Goal: Information Seeking & Learning: Find specific fact

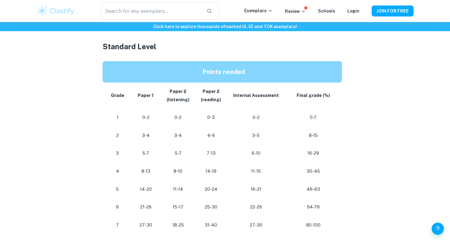
scroll to position [285, 0]
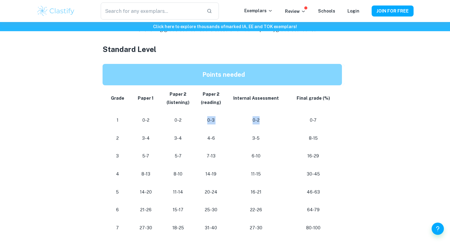
drag, startPoint x: 228, startPoint y: 127, endPoint x: 219, endPoint y: 113, distance: 16.8
click at [219, 113] on tr "1 0-2 0-2 0-3 0-2 0-7" at bounding box center [223, 120] width 242 height 18
click at [219, 113] on td "0-3" at bounding box center [210, 120] width 33 height 18
click at [278, 198] on td "16-21" at bounding box center [255, 192] width 57 height 18
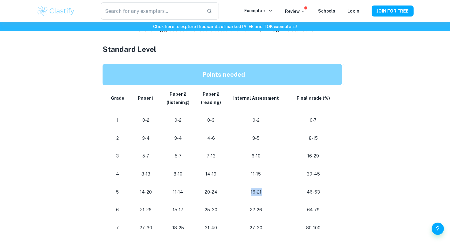
click at [278, 198] on td "16-21" at bounding box center [255, 192] width 57 height 18
click at [278, 190] on p "16-21" at bounding box center [255, 192] width 47 height 8
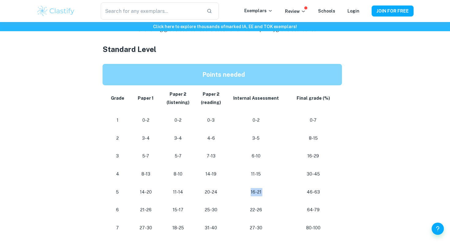
click at [278, 190] on p "16-21" at bounding box center [255, 192] width 47 height 8
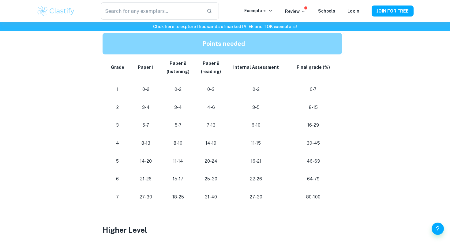
scroll to position [317, 0]
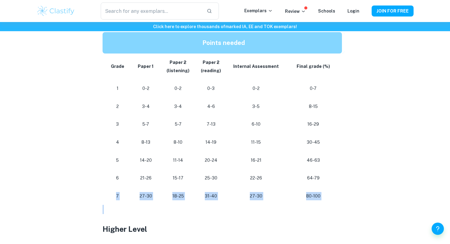
drag, startPoint x: 333, startPoint y: 209, endPoint x: 322, endPoint y: 182, distance: 28.9
click at [322, 182] on div "If you're searching for the grade boundaries for IB Spanish B, you're in the ri…" at bounding box center [224, 195] width 245 height 527
click at [322, 182] on td "64-79" at bounding box center [314, 178] width 60 height 18
drag, startPoint x: 328, startPoint y: 197, endPoint x: 304, endPoint y: 198, distance: 24.2
click at [304, 198] on p "80-100" at bounding box center [313, 196] width 48 height 8
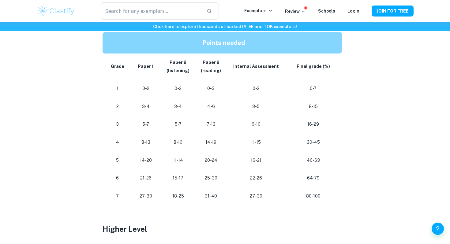
click at [307, 208] on p at bounding box center [224, 209] width 245 height 9
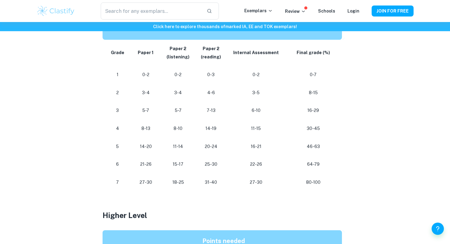
scroll to position [328, 0]
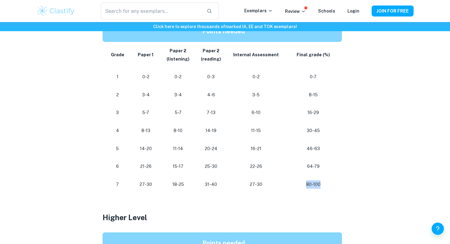
drag, startPoint x: 297, startPoint y: 185, endPoint x: 328, endPoint y: 185, distance: 30.3
click at [328, 185] on p "80-100" at bounding box center [313, 184] width 48 height 8
click at [327, 185] on p "80-100" at bounding box center [313, 184] width 48 height 8
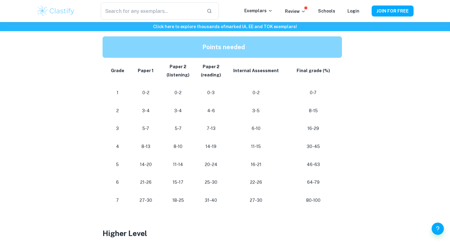
scroll to position [313, 0]
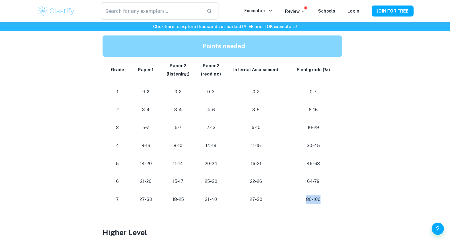
drag, startPoint x: 334, startPoint y: 199, endPoint x: 317, endPoint y: 192, distance: 18.7
click at [317, 192] on td "80-100" at bounding box center [314, 200] width 60 height 18
drag, startPoint x: 268, startPoint y: 197, endPoint x: 247, endPoint y: 198, distance: 21.5
click at [247, 198] on p "27-30" at bounding box center [255, 199] width 47 height 8
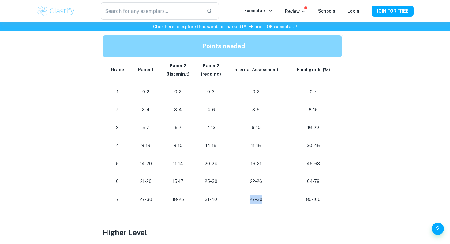
click at [247, 198] on p "27-30" at bounding box center [255, 199] width 47 height 8
click at [248, 199] on p "27-30" at bounding box center [255, 199] width 47 height 8
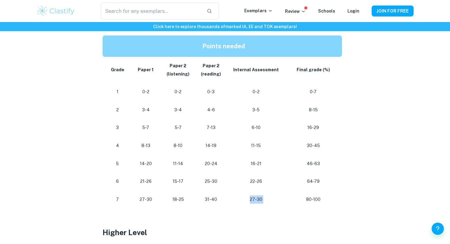
click at [248, 199] on p "27-30" at bounding box center [255, 199] width 47 height 8
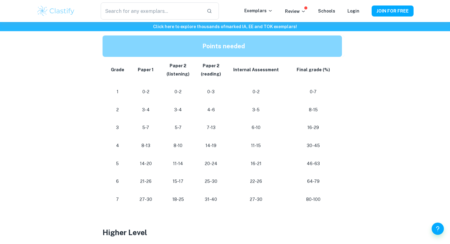
click at [248, 199] on p "27-30" at bounding box center [255, 199] width 47 height 8
click at [248, 206] on td "27-30" at bounding box center [255, 200] width 57 height 18
